Goal: Entertainment & Leisure: Consume media (video, audio)

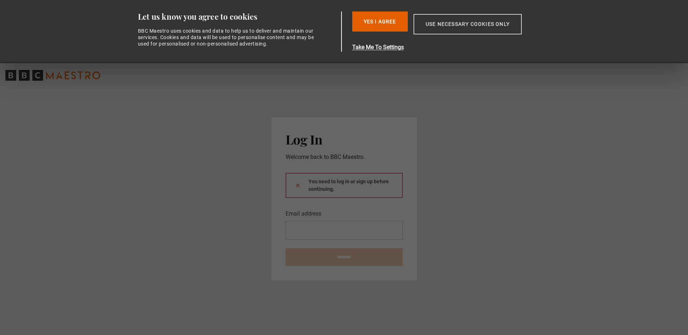
click at [442, 23] on button "Use necessary cookies only" at bounding box center [467, 24] width 108 height 20
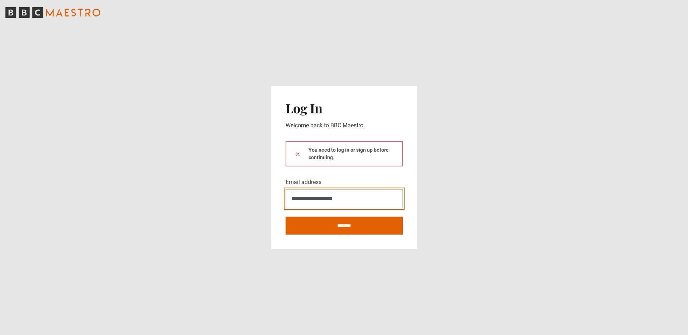
type input "**********"
click button at bounding box center [298, 154] width 6 height 8
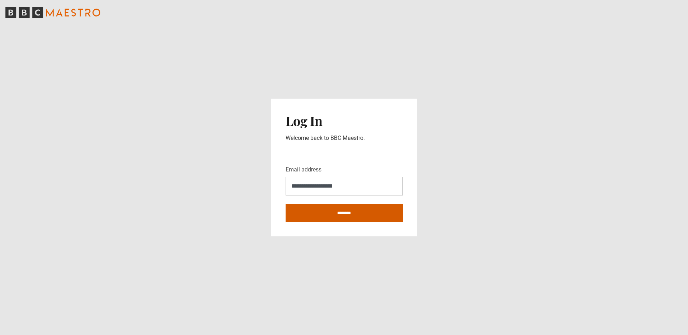
click at [329, 220] on input "********" at bounding box center [344, 213] width 117 height 18
type input "**********"
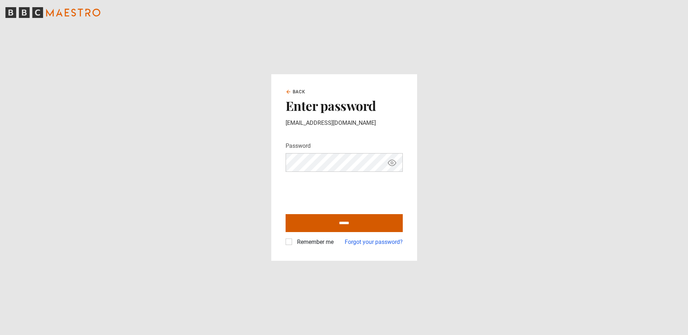
click at [331, 223] on input "******" at bounding box center [344, 223] width 117 height 18
type input "**********"
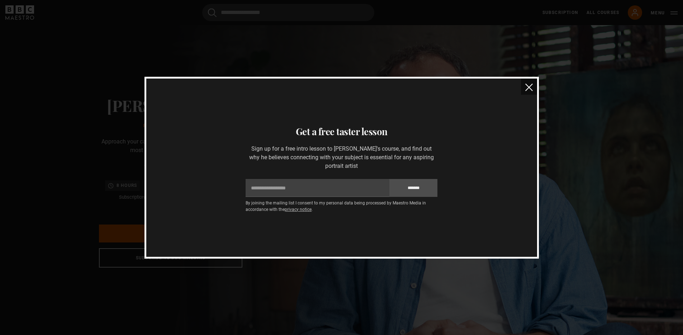
scroll to position [0, 94]
click at [532, 88] on img "close" at bounding box center [529, 87] width 8 height 8
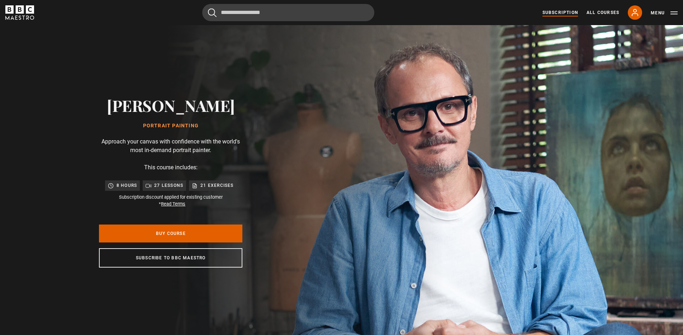
click at [564, 13] on link "Subscription" at bounding box center [559, 12] width 35 height 6
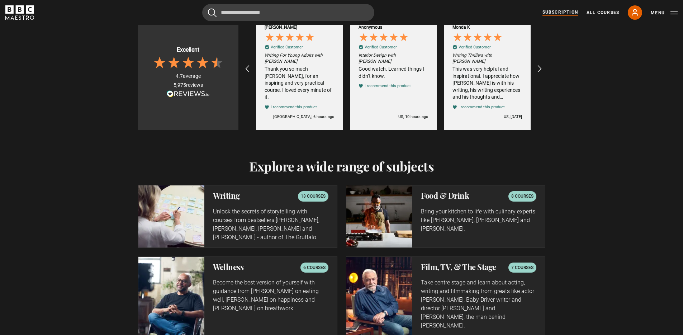
scroll to position [1179, 0]
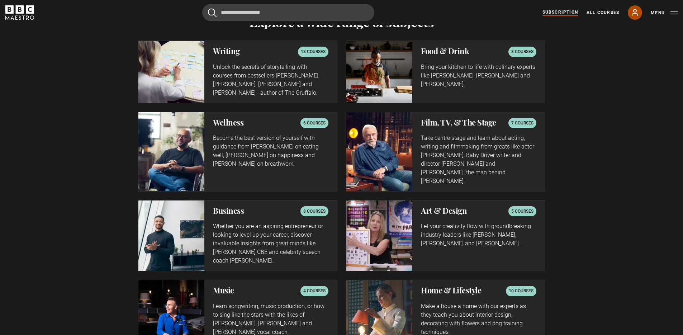
click at [638, 12] on icon at bounding box center [634, 12] width 9 height 9
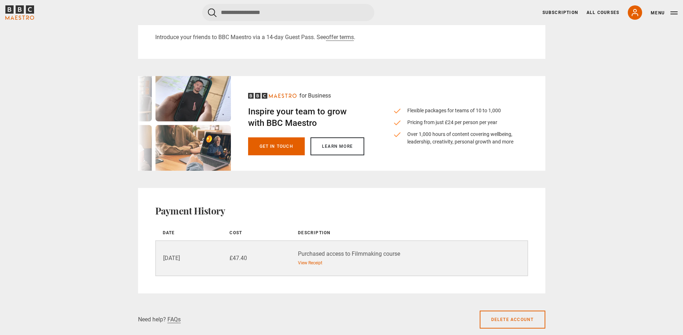
scroll to position [442, 0]
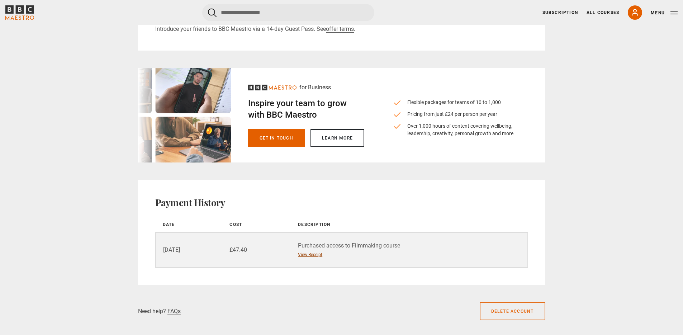
click at [307, 256] on link "View Receipt" at bounding box center [310, 254] width 24 height 6
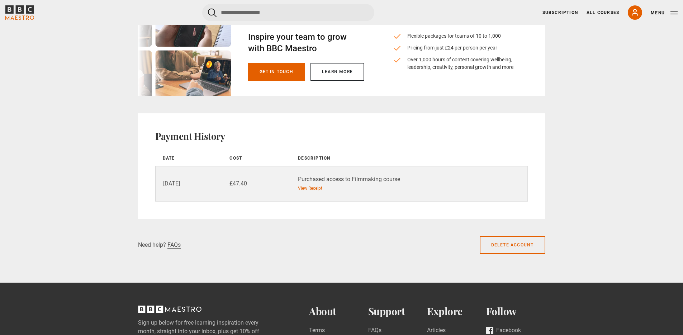
scroll to position [506, 0]
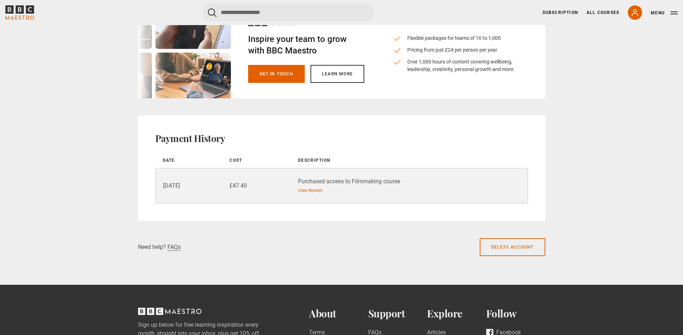
drag, startPoint x: 353, startPoint y: 179, endPoint x: 403, endPoint y: 180, distance: 50.5
click at [403, 180] on div "Purchased access to Filmmaking course" at bounding box center [412, 181] width 229 height 9
copy div "Filmmaking course"
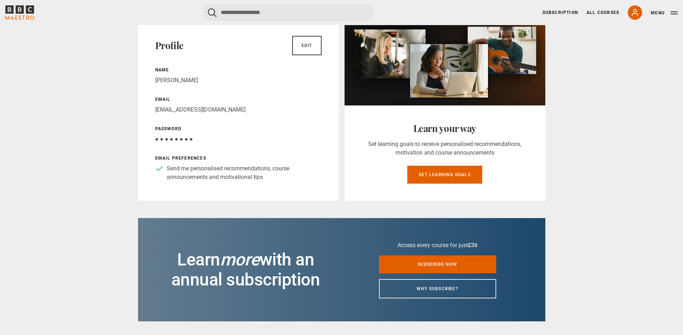
scroll to position [0, 0]
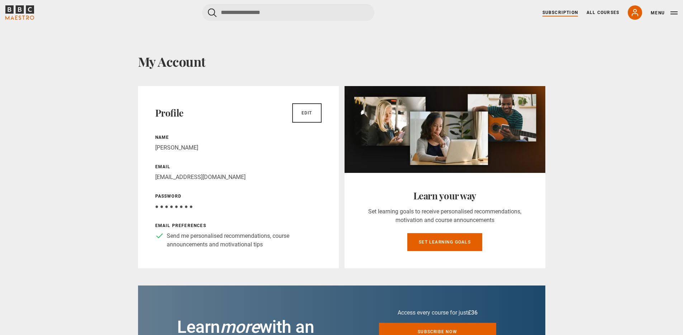
click at [561, 13] on link "Subscription" at bounding box center [559, 12] width 35 height 6
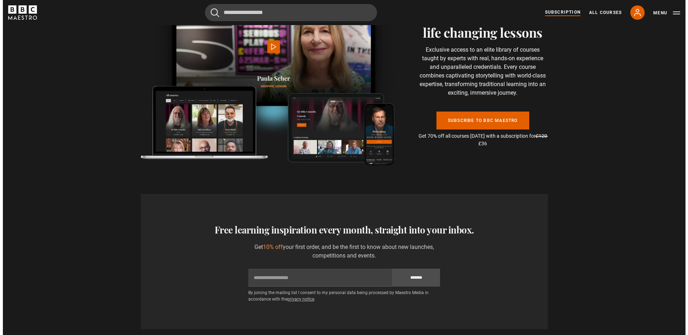
scroll to position [1680, 0]
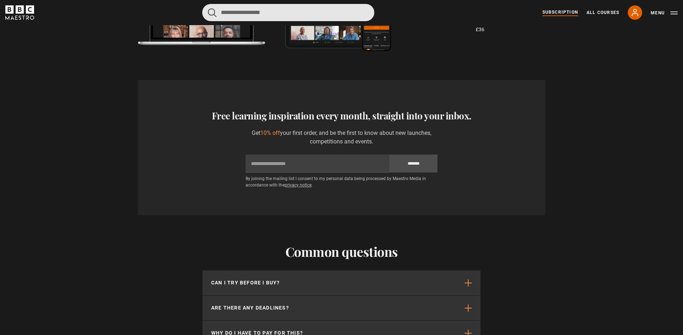
click at [329, 13] on input "Search" at bounding box center [288, 12] width 172 height 17
paste input "**********"
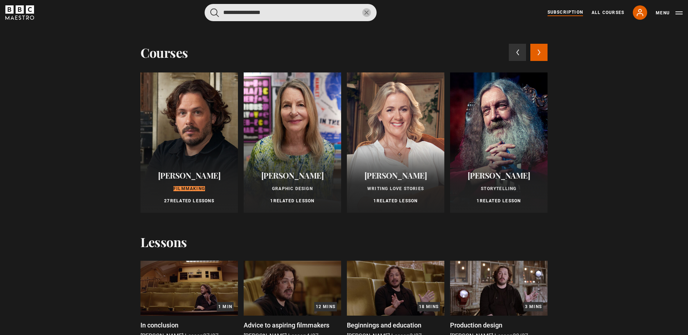
type input "**********"
click at [210, 8] on button "submit" at bounding box center [214, 12] width 9 height 9
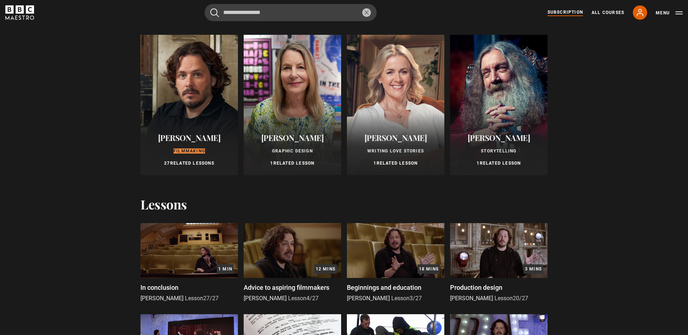
scroll to position [32, 0]
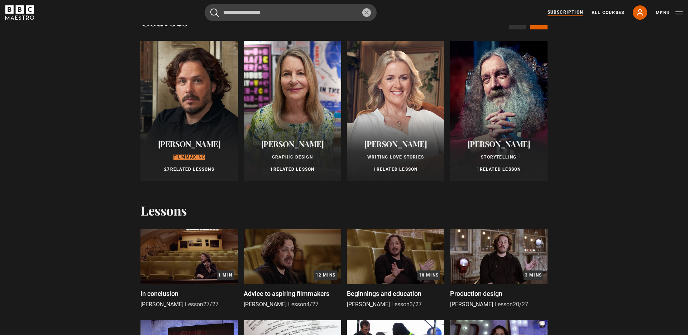
click at [185, 139] on span "[PERSON_NAME]" at bounding box center [189, 143] width 63 height 11
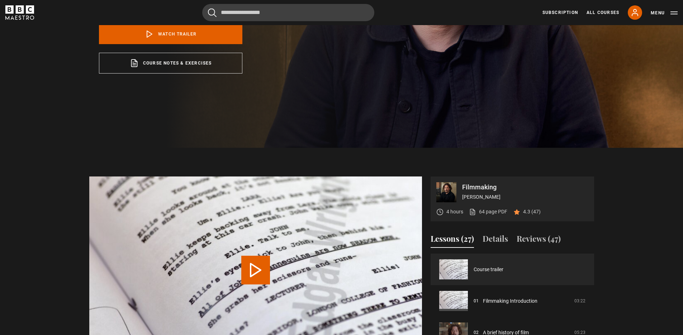
scroll to position [351, 0]
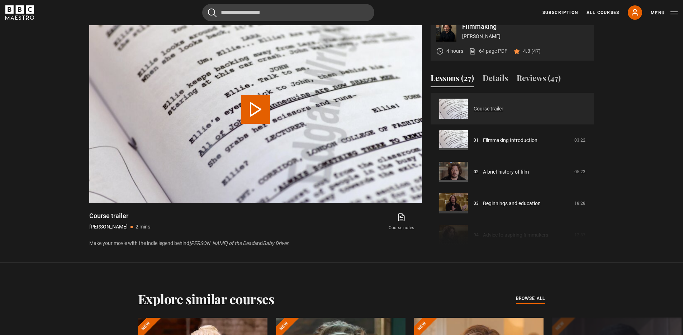
click at [473, 105] on link "Course trailer" at bounding box center [488, 109] width 30 height 8
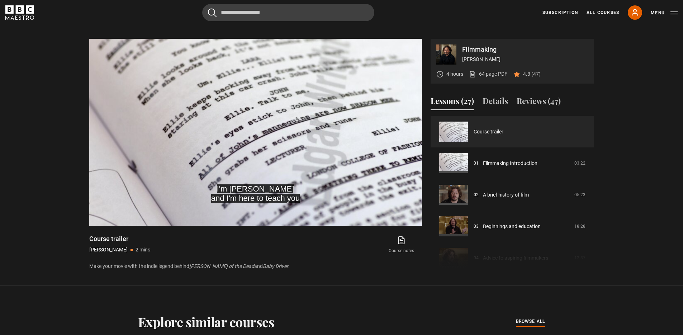
scroll to position [328, 0]
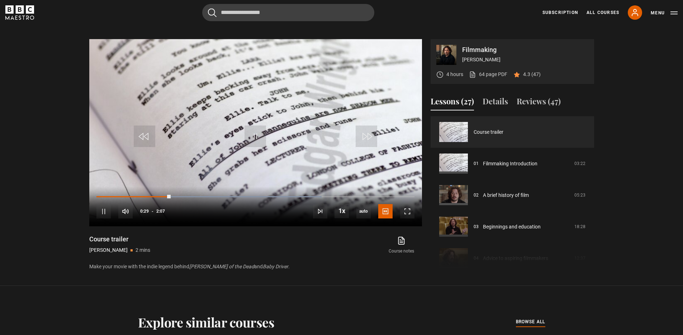
click at [62, 111] on section "Filmmaking [PERSON_NAME] 4 hours 64 page PDF (opens in new tab) 4.3 (47) Video …" at bounding box center [341, 147] width 683 height 275
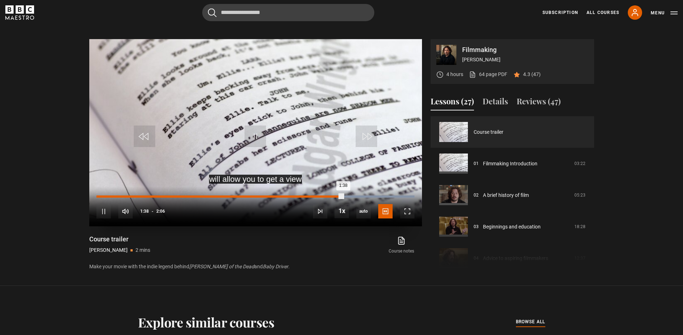
click at [329, 197] on div "Loaded : 100.00% 1:33 1:38" at bounding box center [254, 196] width 317 height 2
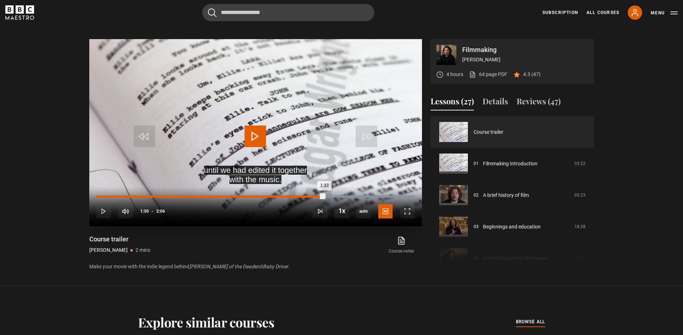
click at [324, 196] on div "Loaded : 100.00% 1:30 1:33" at bounding box center [254, 196] width 317 height 2
click at [313, 196] on div "Loaded : 100.00% 1:26 1:31" at bounding box center [254, 196] width 317 height 2
click at [297, 195] on div "1:20" at bounding box center [297, 196] width 1 height 2
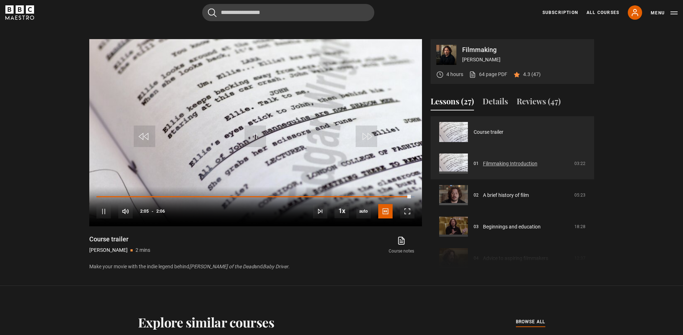
click at [483, 160] on link "Filmmaking Introduction" at bounding box center [510, 164] width 54 height 8
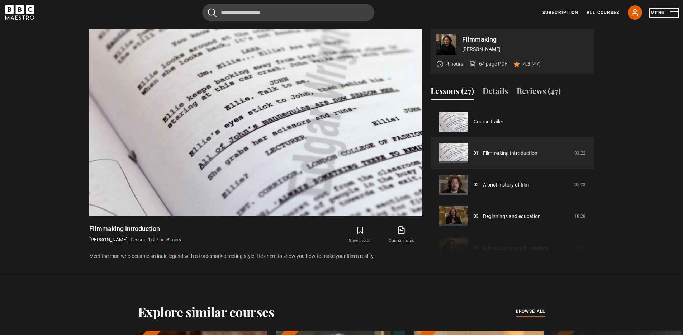
click at [673, 14] on button "Menu" at bounding box center [663, 12] width 27 height 7
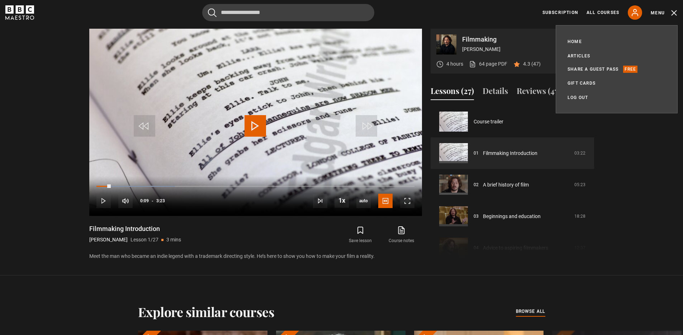
click at [591, 93] on ul "Home All Courses Subscription Articles Share a guest pass Free Gift Cards My Ac…" at bounding box center [616, 69] width 98 height 64
click at [583, 99] on link "Log out" at bounding box center [577, 97] width 20 height 7
